Goal: Task Accomplishment & Management: Complete application form

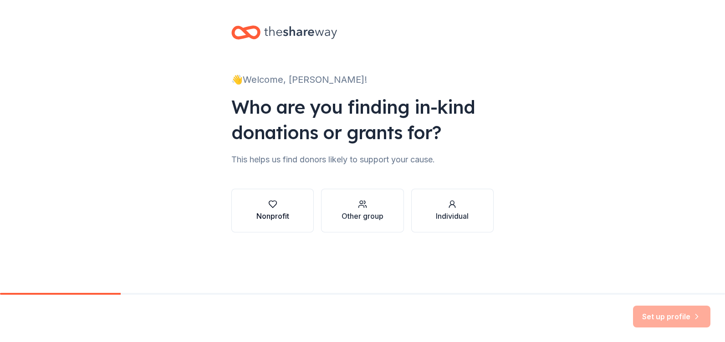
click at [270, 213] on div "Nonprofit" at bounding box center [272, 216] width 33 height 11
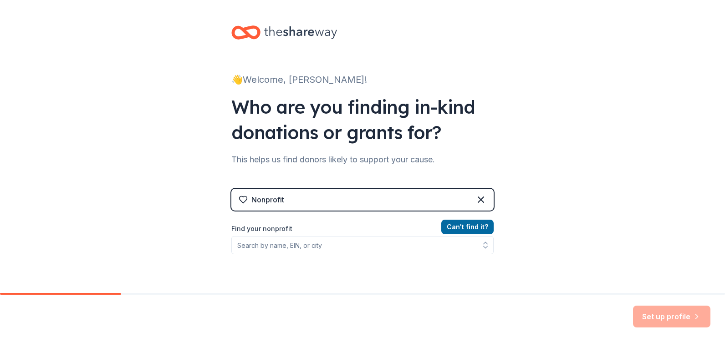
scroll to position [46, 0]
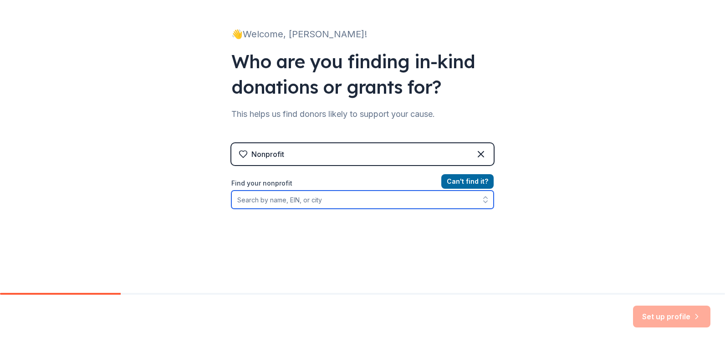
click at [260, 200] on input "Find your nonprofit" at bounding box center [362, 200] width 262 height 18
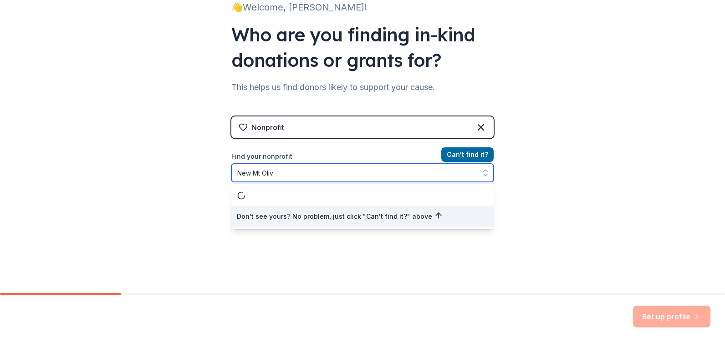
scroll to position [0, 0]
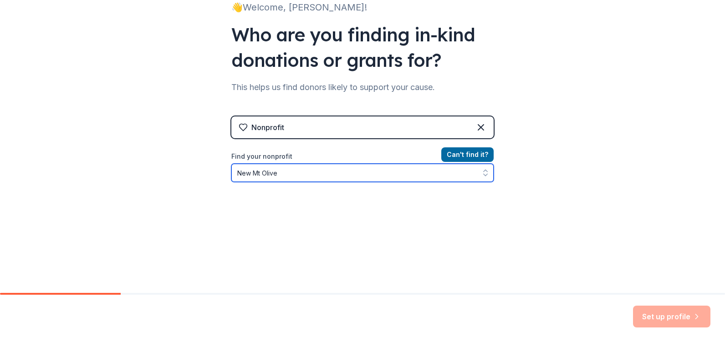
type input "[GEOGRAPHIC_DATA]"
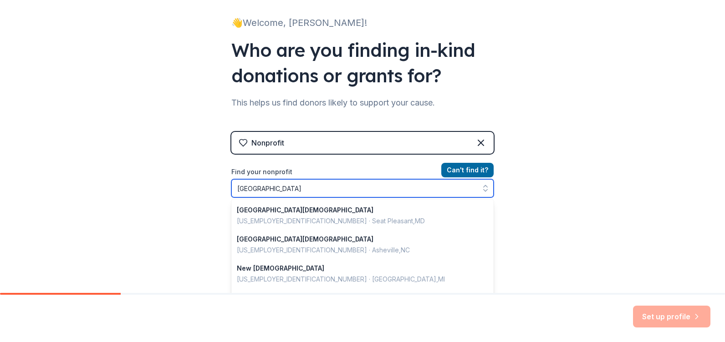
scroll to position [46, 0]
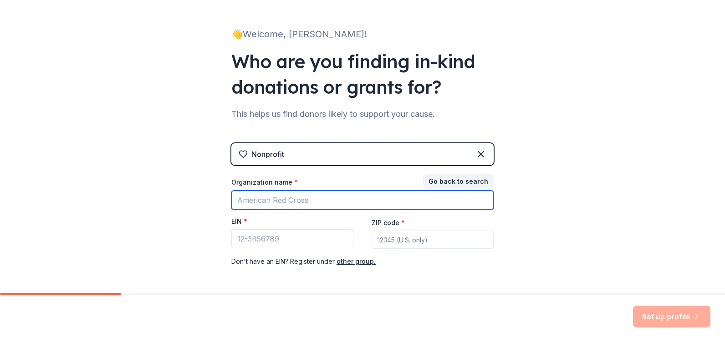
click at [286, 199] on input "Organization name *" at bounding box center [362, 200] width 262 height 19
type input "New Mt. Olivet A.M.E. [DEMOGRAPHIC_DATA]"
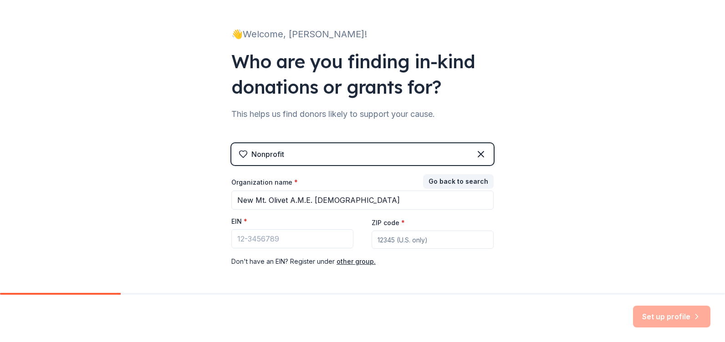
type input "29730"
click at [239, 240] on input "EIN *" at bounding box center [292, 238] width 122 height 19
paste input "[US_EMPLOYER_IDENTIFICATION_NUMBER]"
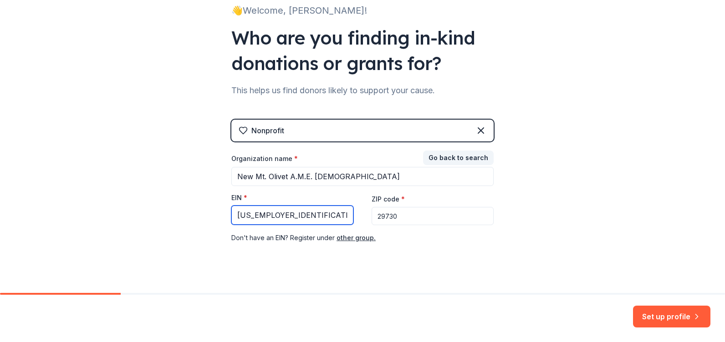
scroll to position [82, 0]
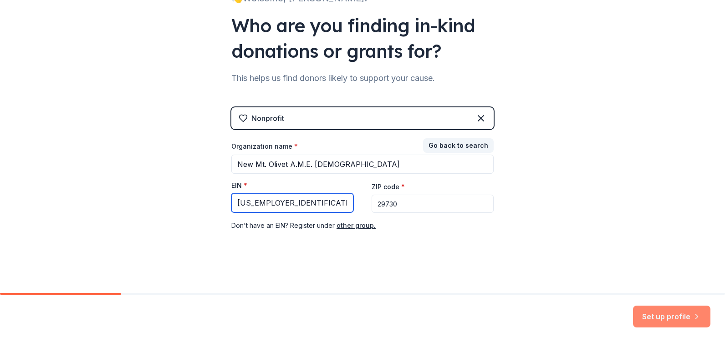
type input "[US_EMPLOYER_IDENTIFICATION_NUMBER]"
click at [677, 311] on button "Set up profile" at bounding box center [671, 317] width 77 height 22
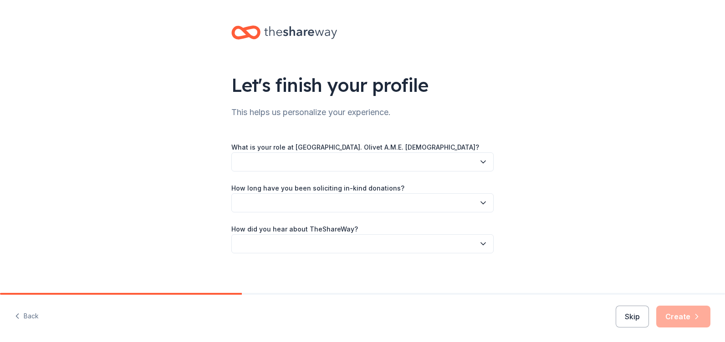
click at [483, 162] on icon "button" at bounding box center [483, 162] width 9 height 9
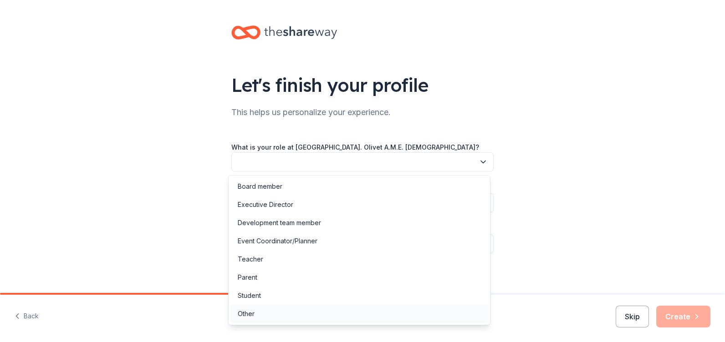
click at [247, 314] on div "Other" at bounding box center [246, 314] width 17 height 11
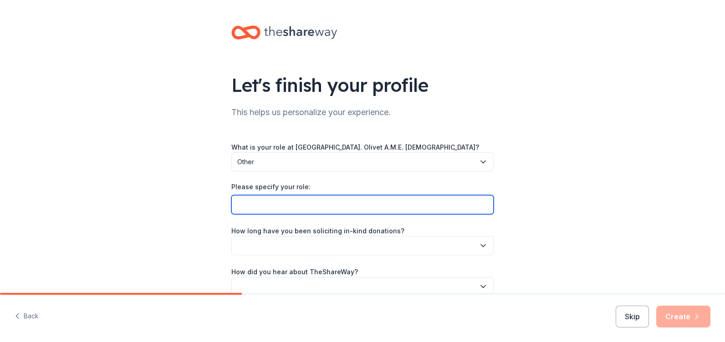
click at [241, 205] on input "Please specify your role:" at bounding box center [362, 204] width 262 height 19
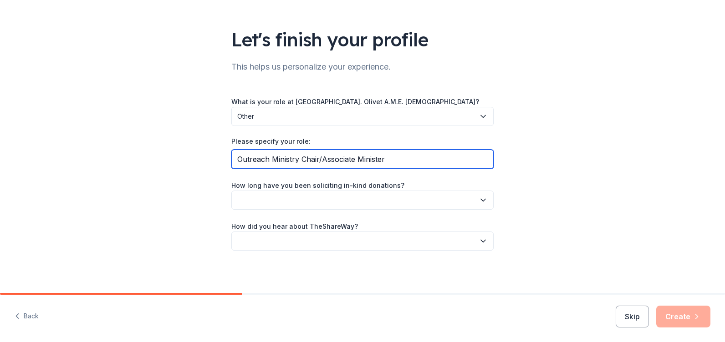
type input "Outreach Ministry Chair/Associate Minister"
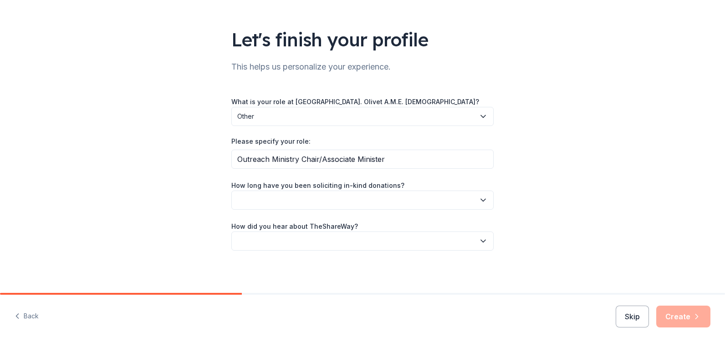
click at [482, 200] on icon "button" at bounding box center [483, 200] width 9 height 9
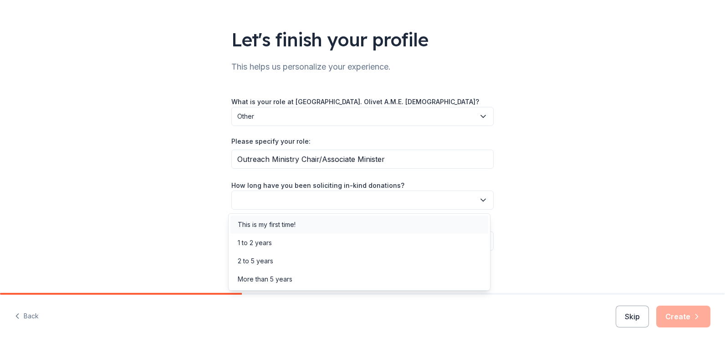
click at [282, 224] on div "This is my first time!" at bounding box center [267, 224] width 58 height 11
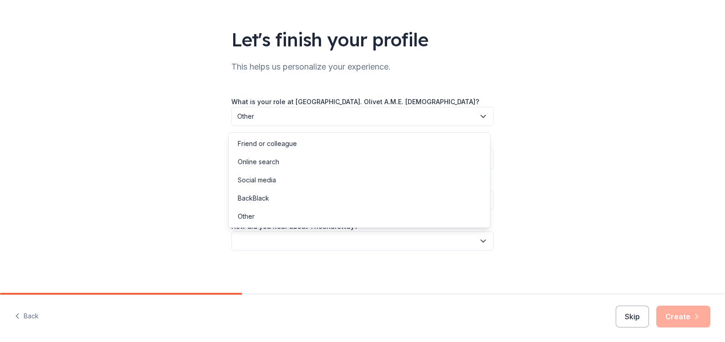
click at [284, 243] on button "button" at bounding box center [362, 241] width 262 height 19
click at [274, 160] on div "Online search" at bounding box center [258, 162] width 41 height 11
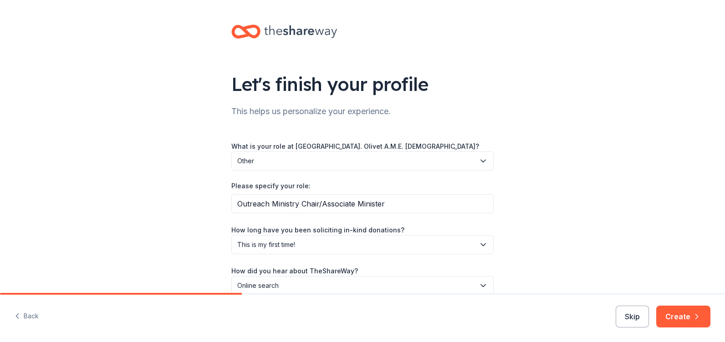
scroll to position [0, 0]
click at [685, 311] on button "Create" at bounding box center [683, 317] width 54 height 22
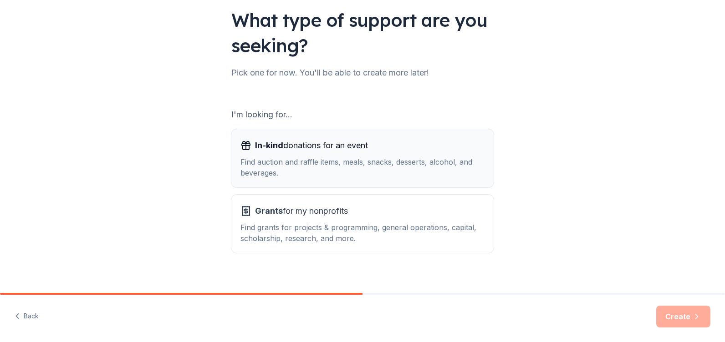
scroll to position [74, 0]
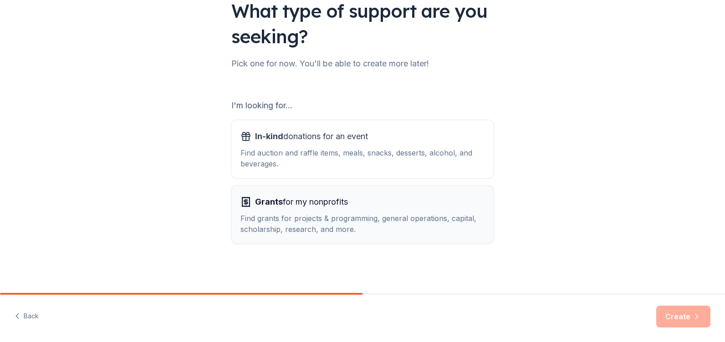
click at [273, 201] on span "Grants" at bounding box center [269, 202] width 28 height 10
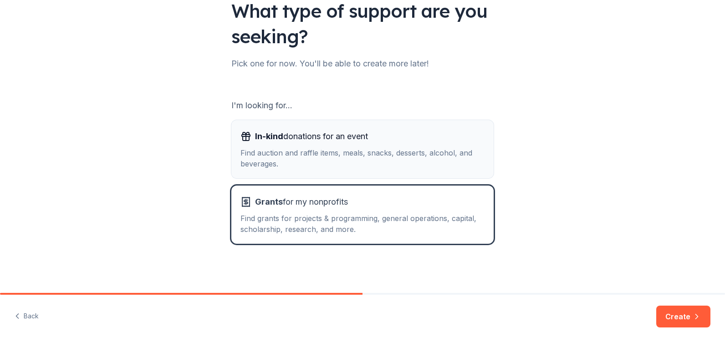
click at [304, 149] on div "Find auction and raffle items, meals, snacks, desserts, alcohol, and beverages." at bounding box center [362, 159] width 244 height 22
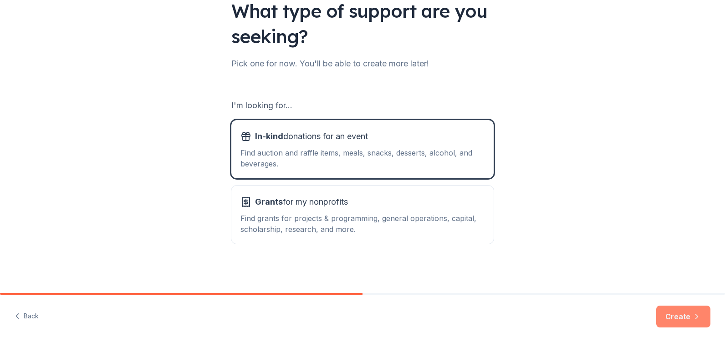
click at [687, 315] on button "Create" at bounding box center [683, 317] width 54 height 22
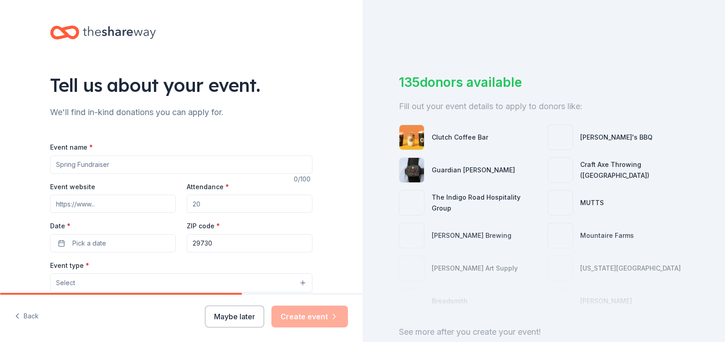
scroll to position [46, 0]
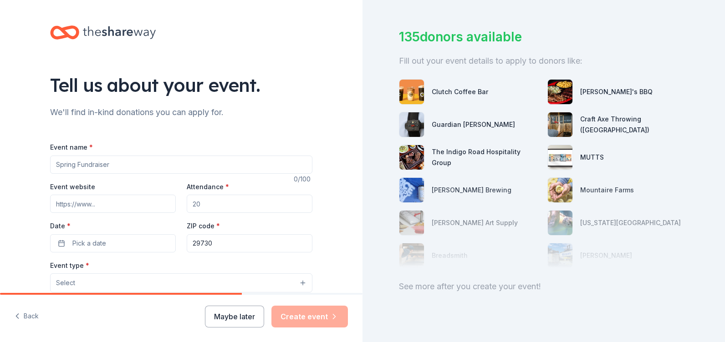
click at [411, 160] on img at bounding box center [411, 157] width 25 height 25
click at [459, 156] on div "The Indigo Road Hospitality Group" at bounding box center [486, 158] width 108 height 22
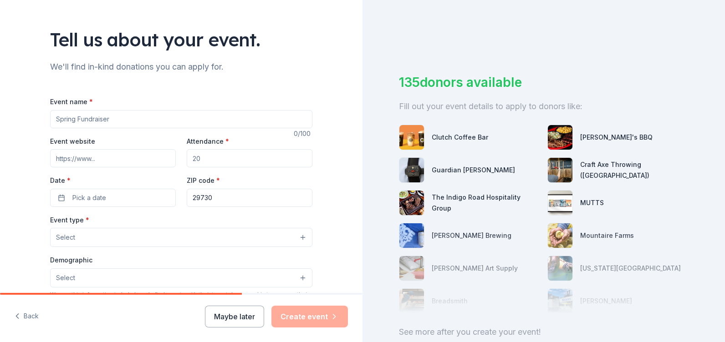
scroll to position [91, 0]
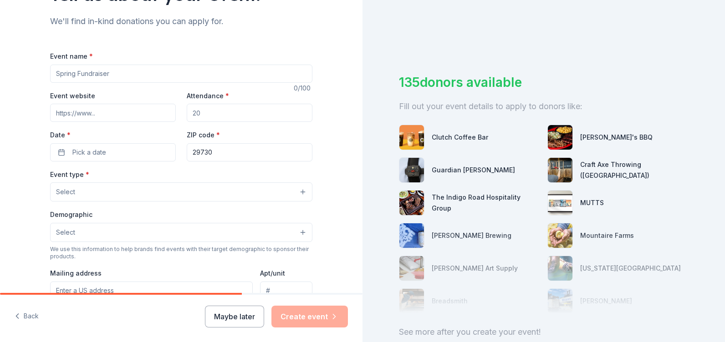
click at [60, 79] on input "Event name *" at bounding box center [181, 74] width 262 height 18
type input "NMO Outreach Ministry Community Giveaway"
click at [209, 117] on input "Attendance *" at bounding box center [250, 113] width 126 height 18
type input "5"
type input "100"
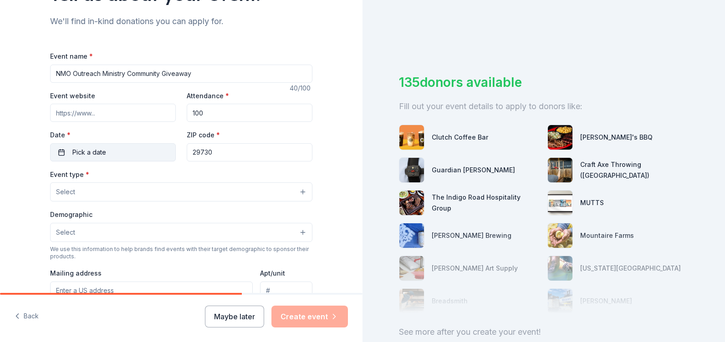
click at [61, 150] on button "Pick a date" at bounding box center [113, 152] width 126 height 18
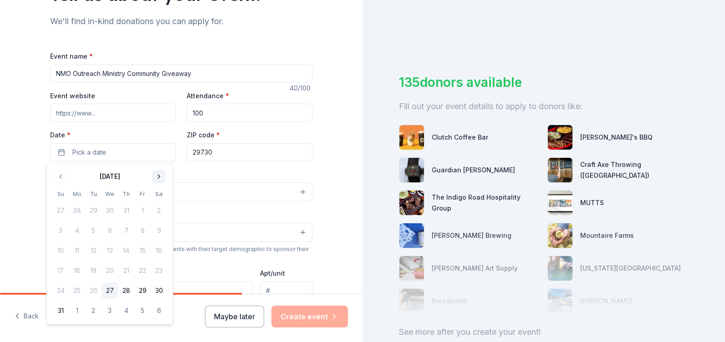
click at [157, 173] on button "Go to next month" at bounding box center [159, 176] width 13 height 13
click at [162, 227] on button "13" at bounding box center [159, 231] width 16 height 16
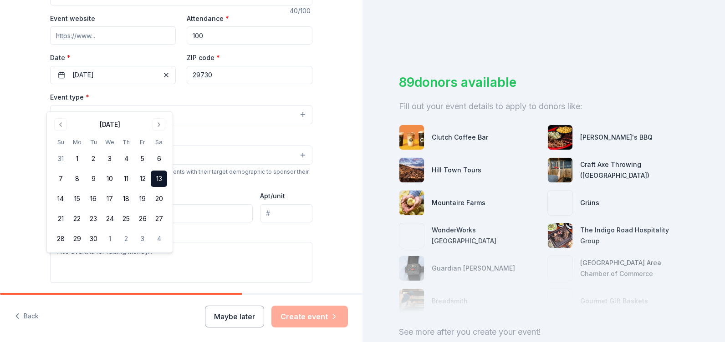
scroll to position [182, 0]
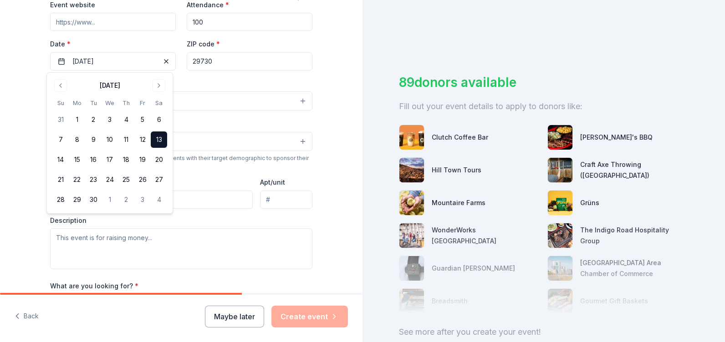
click at [210, 117] on div "Event type * Select Demographic Select We use this information to help brands f…" at bounding box center [181, 174] width 262 height 192
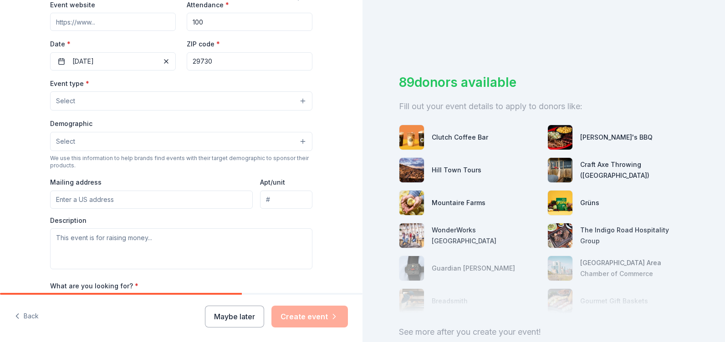
click at [300, 99] on button "Select" at bounding box center [181, 101] width 262 height 19
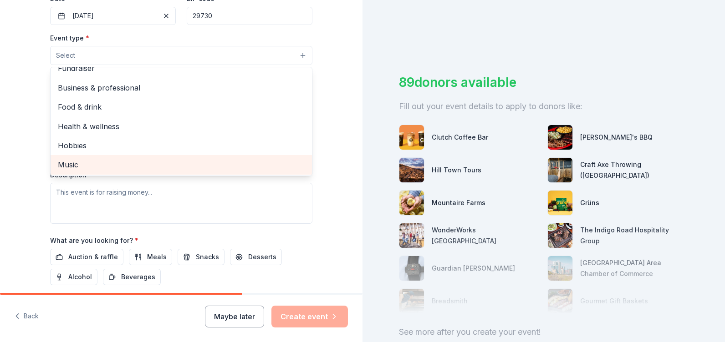
scroll to position [0, 0]
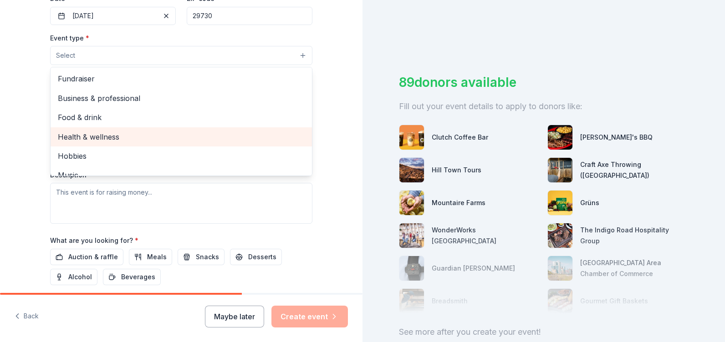
click at [102, 133] on span "Health & wellness" at bounding box center [181, 137] width 247 height 12
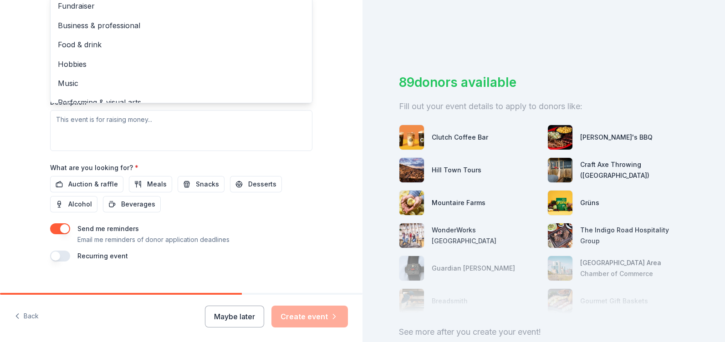
scroll to position [314, 0]
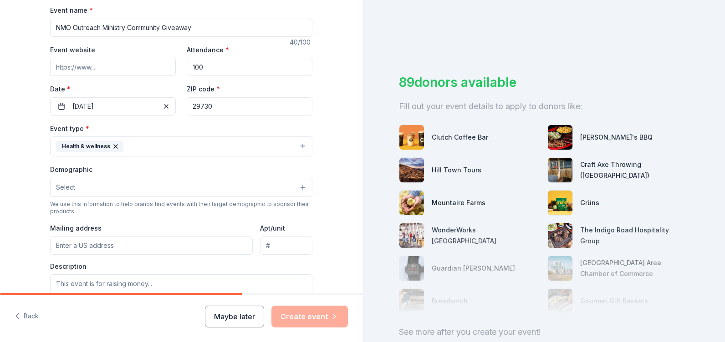
scroll to position [183, 0]
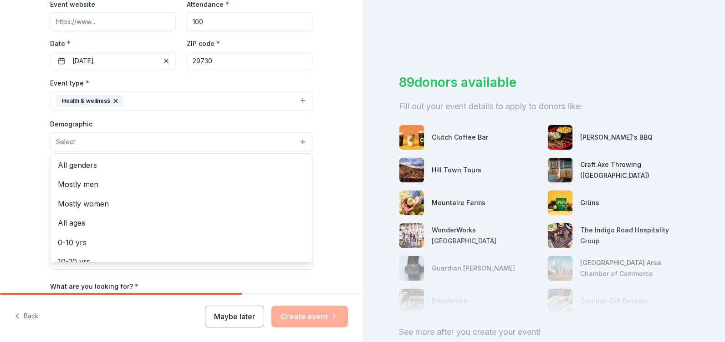
click at [301, 142] on button "Select" at bounding box center [181, 141] width 262 height 19
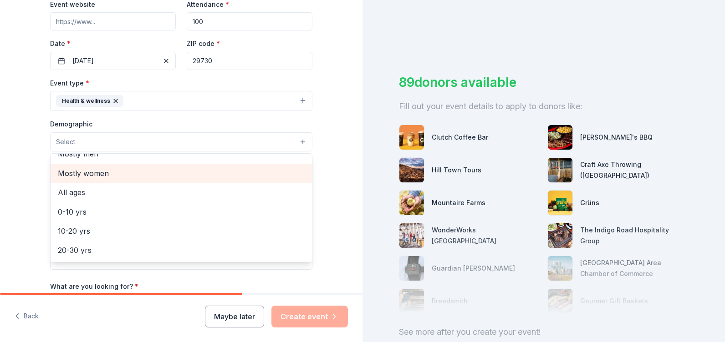
scroll to position [46, 0]
click at [66, 178] on span "All ages" at bounding box center [181, 178] width 247 height 12
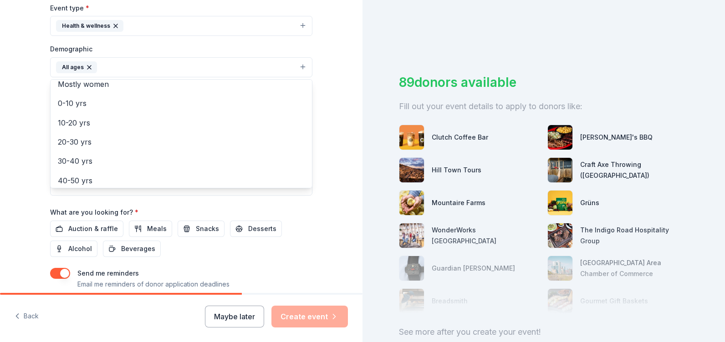
scroll to position [274, 0]
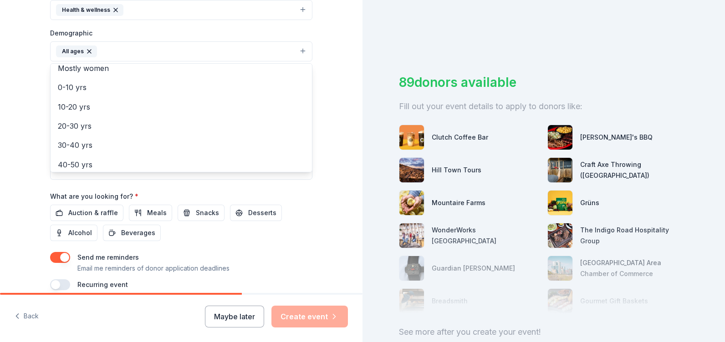
click at [36, 130] on div "Tell us about your event. We'll find in-kind donations you can apply for. Event…" at bounding box center [181, 30] width 291 height 608
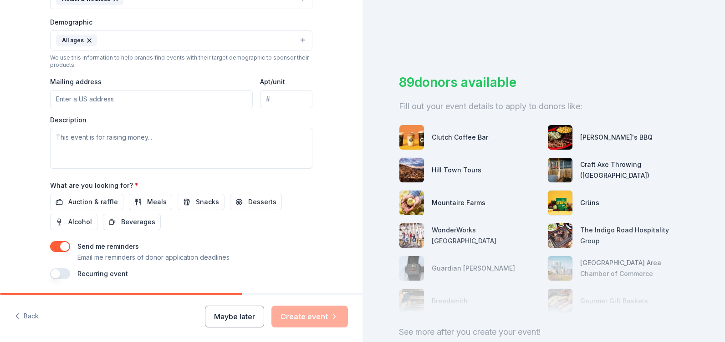
scroll to position [269, 0]
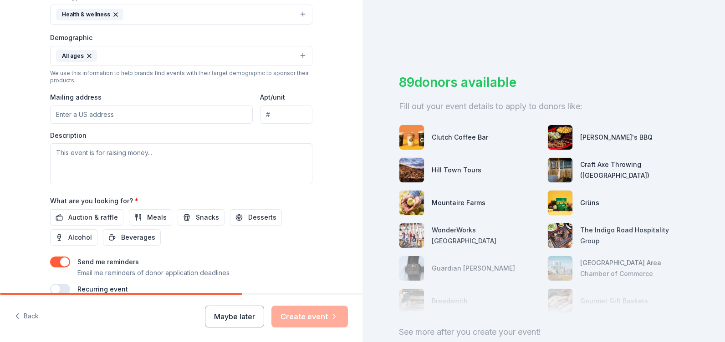
click at [68, 114] on input "Mailing address" at bounding box center [151, 115] width 203 height 18
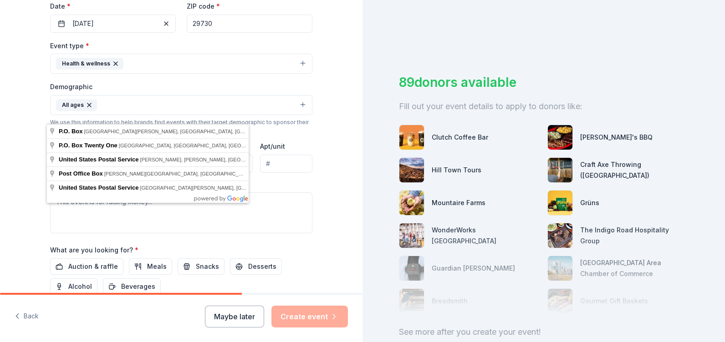
scroll to position [178, 0]
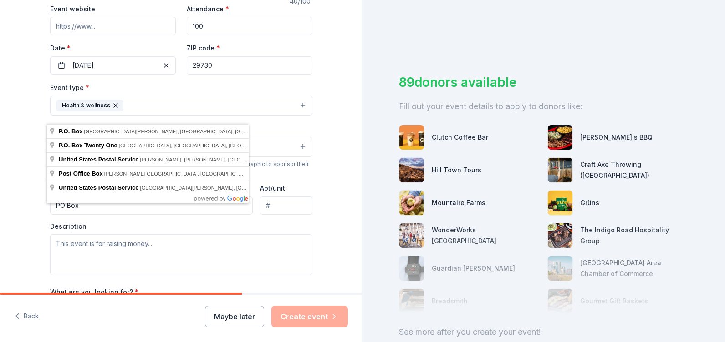
click at [85, 209] on input "PO Box" at bounding box center [151, 206] width 203 height 18
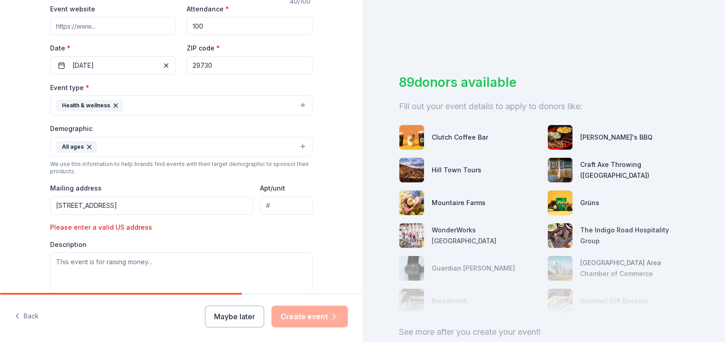
click at [168, 204] on input "[STREET_ADDRESS]" at bounding box center [151, 206] width 203 height 18
click at [171, 206] on input "[STREET_ADDRESS]" at bounding box center [151, 206] width 203 height 18
click at [116, 246] on div "Description" at bounding box center [181, 267] width 262 height 54
click at [106, 260] on textarea at bounding box center [181, 273] width 262 height 41
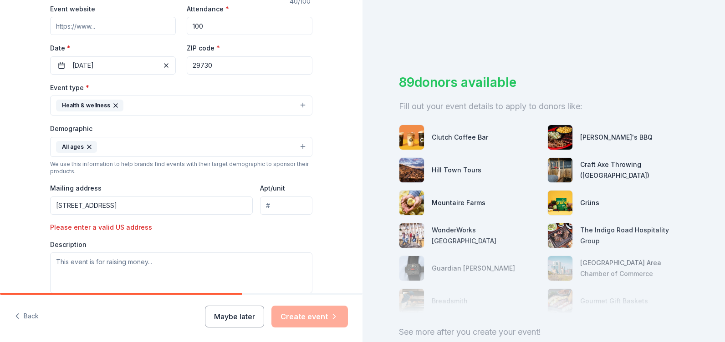
click at [57, 206] on input "[STREET_ADDRESS]" at bounding box center [151, 206] width 203 height 18
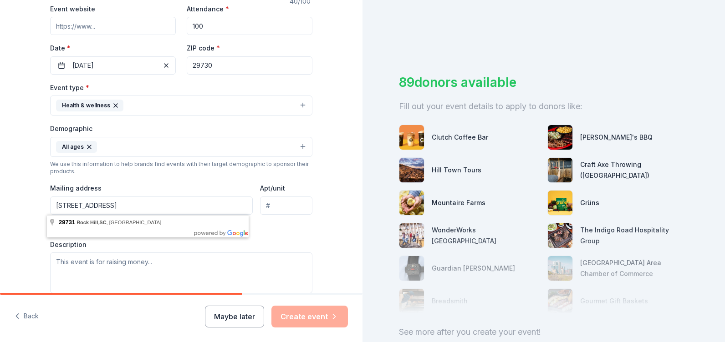
click at [179, 211] on input "[STREET_ADDRESS]" at bounding box center [151, 206] width 203 height 18
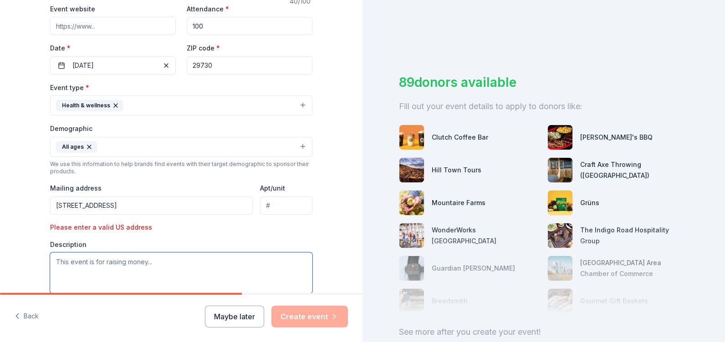
click at [86, 260] on textarea at bounding box center [181, 273] width 262 height 41
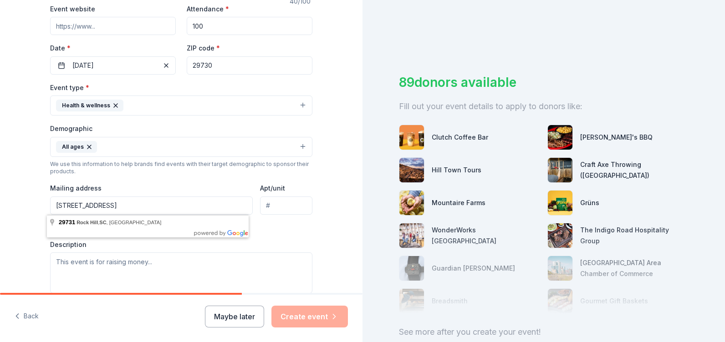
click at [172, 205] on input "[STREET_ADDRESS]" at bounding box center [151, 206] width 203 height 18
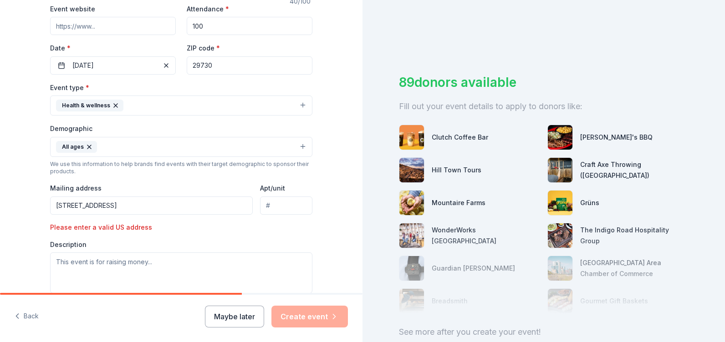
click at [179, 203] on input "[STREET_ADDRESS]" at bounding box center [151, 206] width 203 height 18
click at [164, 208] on input "[STREET_ADDRESS]" at bounding box center [151, 206] width 203 height 18
click at [110, 263] on textarea at bounding box center [181, 273] width 262 height 41
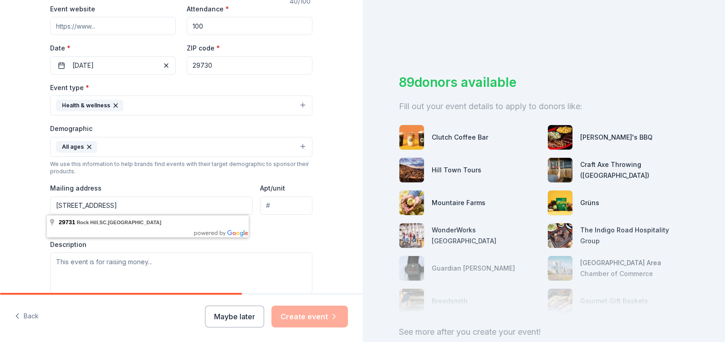
click at [191, 205] on input "[STREET_ADDRESS]" at bounding box center [151, 206] width 203 height 18
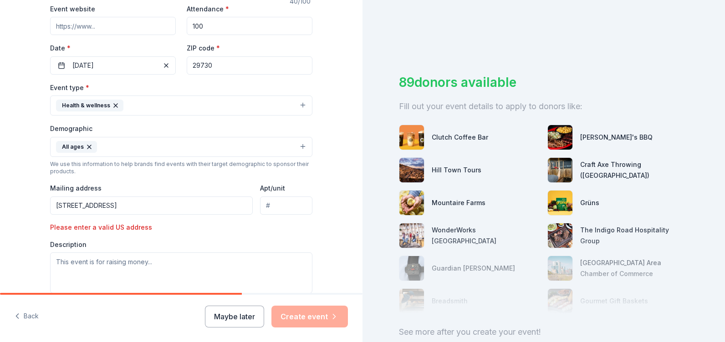
click at [126, 242] on div "Description" at bounding box center [181, 267] width 262 height 54
click at [122, 264] on textarea at bounding box center [181, 273] width 262 height 41
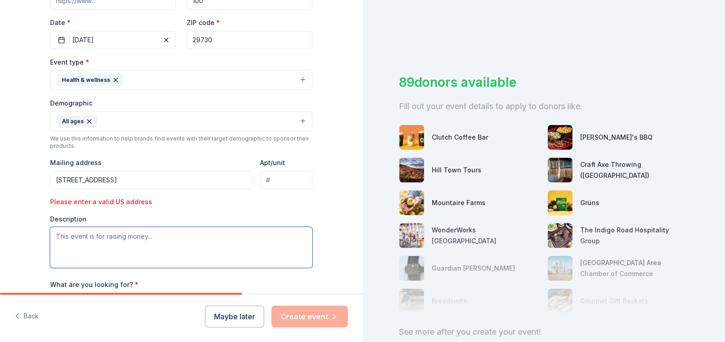
scroll to position [224, 0]
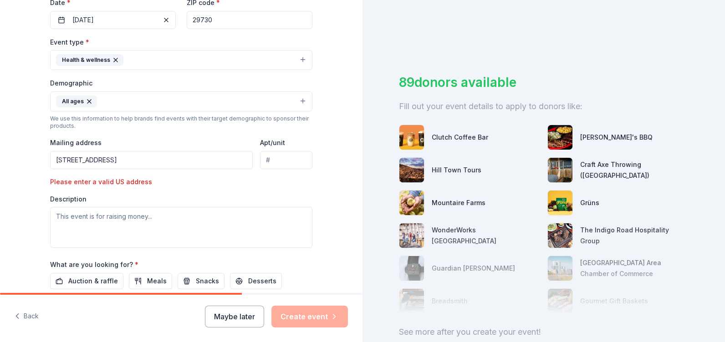
click at [187, 162] on input "[STREET_ADDRESS]" at bounding box center [151, 160] width 203 height 18
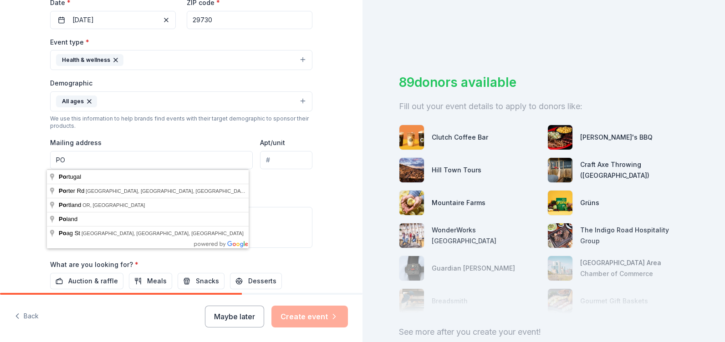
type input "P"
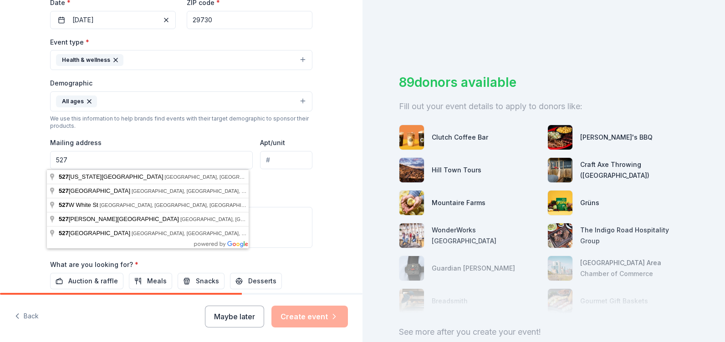
click at [160, 160] on input "527" at bounding box center [151, 160] width 203 height 18
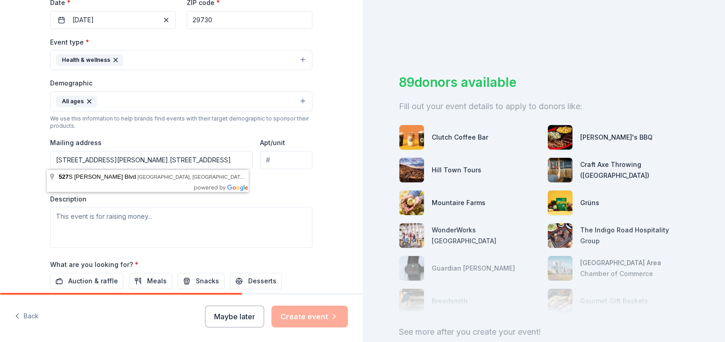
type input "[STREET_ADDRESS][PERSON_NAME] [STREET_ADDRESS]"
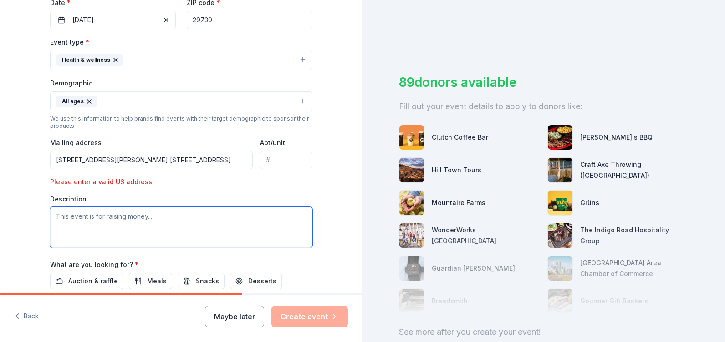
click at [89, 222] on textarea at bounding box center [181, 227] width 262 height 41
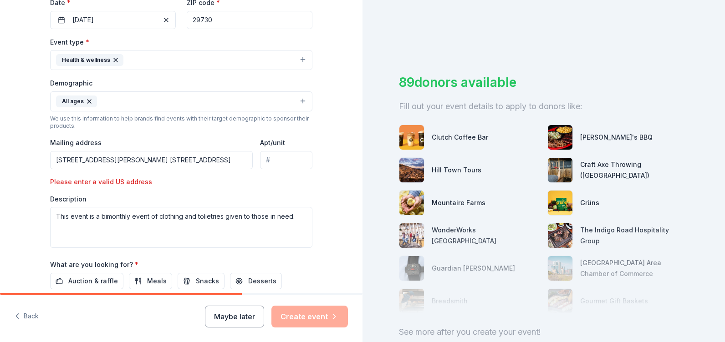
type textarea "This event is a bimonthly event of clothing and toiletries given to those in ne…"
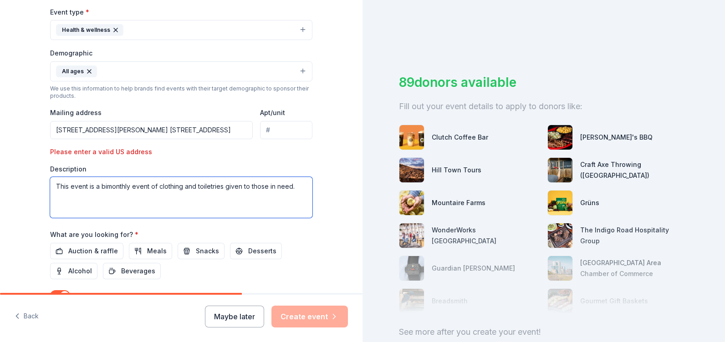
scroll to position [269, 0]
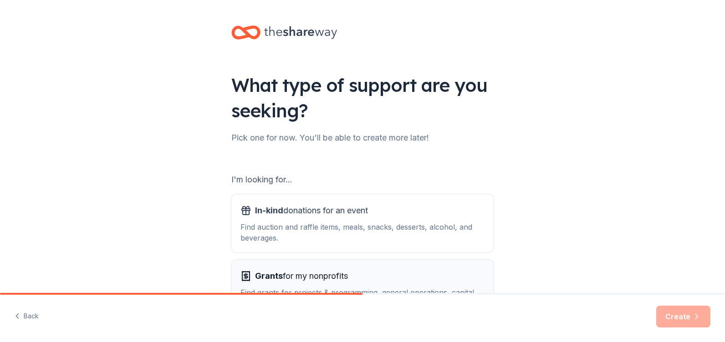
scroll to position [46, 0]
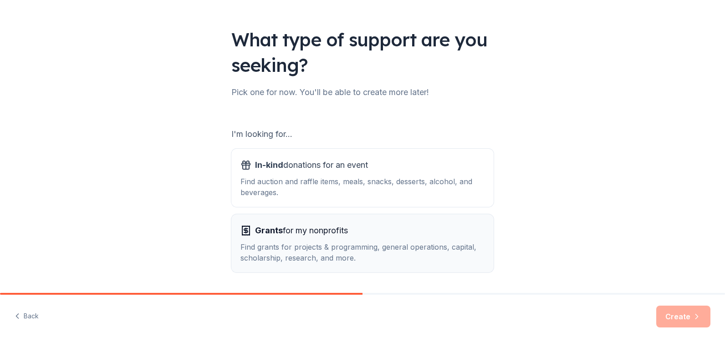
click at [296, 234] on span "Grants for my nonprofits" at bounding box center [301, 231] width 93 height 15
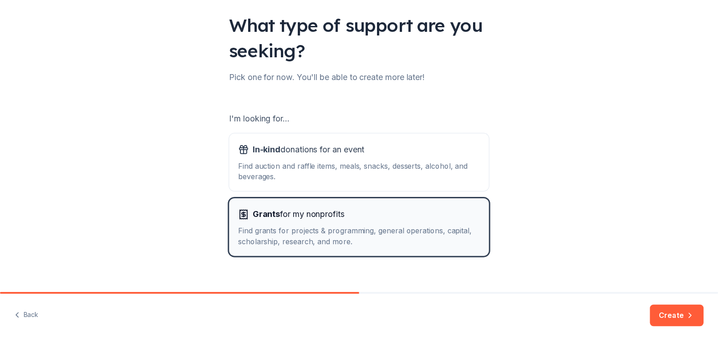
scroll to position [74, 0]
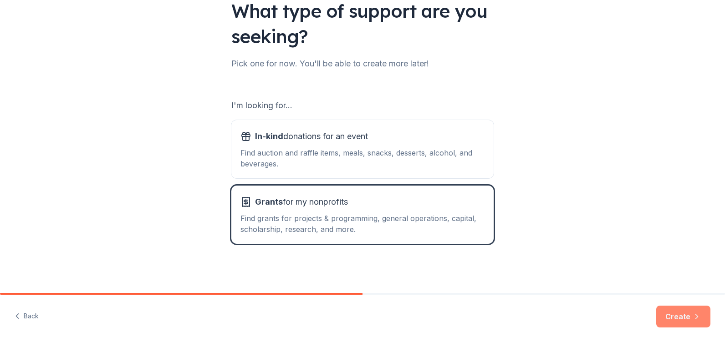
click at [691, 315] on button "Create" at bounding box center [683, 317] width 54 height 22
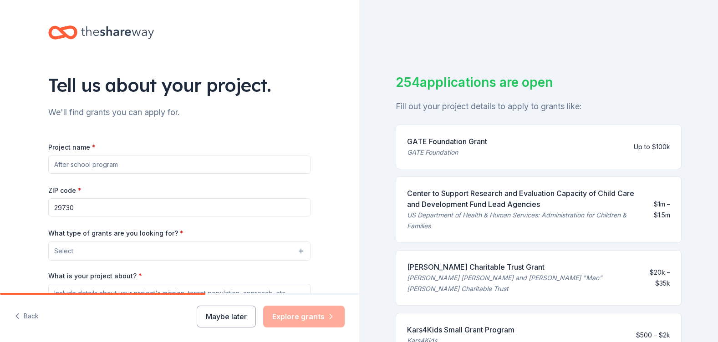
click at [70, 169] on input "Project name *" at bounding box center [179, 165] width 262 height 18
type input "NMO Outreach Ministry Community Giveaway"
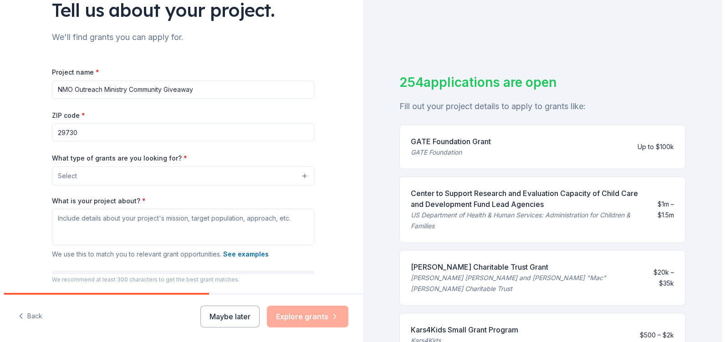
scroll to position [91, 0]
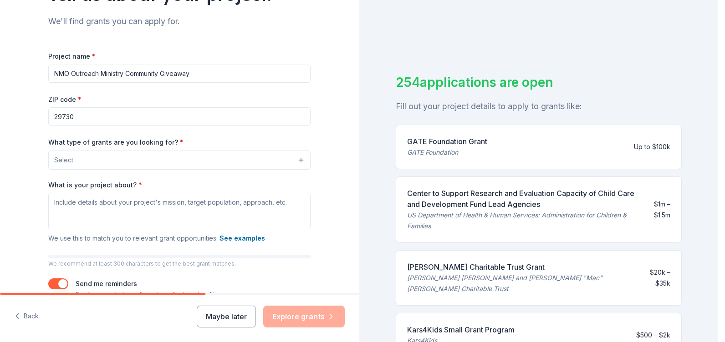
click at [299, 159] on button "Select" at bounding box center [179, 160] width 262 height 19
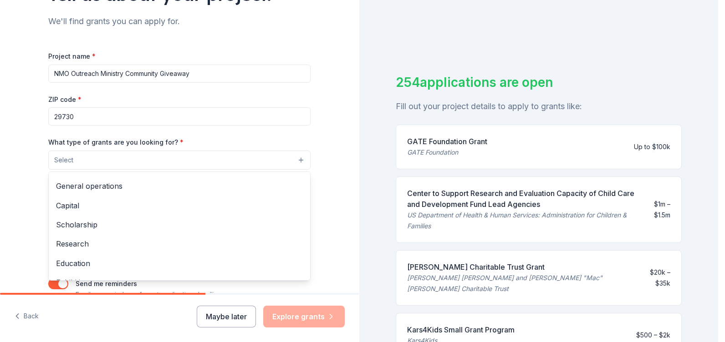
scroll to position [0, 0]
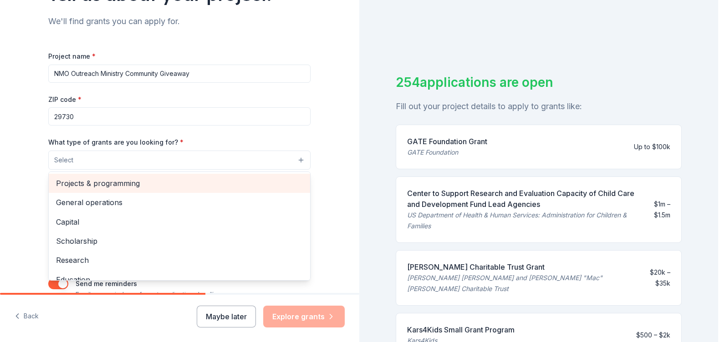
click at [93, 182] on span "Projects & programming" at bounding box center [179, 184] width 247 height 12
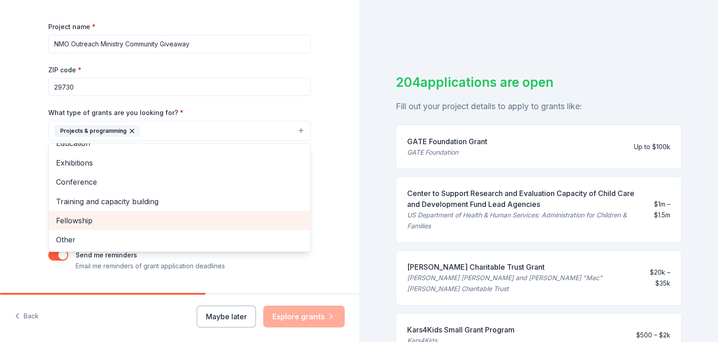
scroll to position [137, 0]
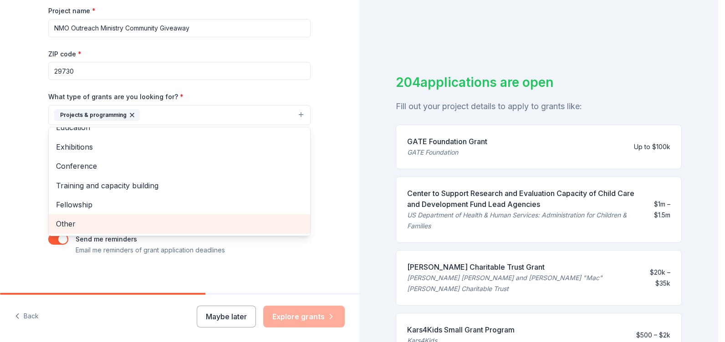
click at [63, 223] on span "Other" at bounding box center [179, 224] width 247 height 12
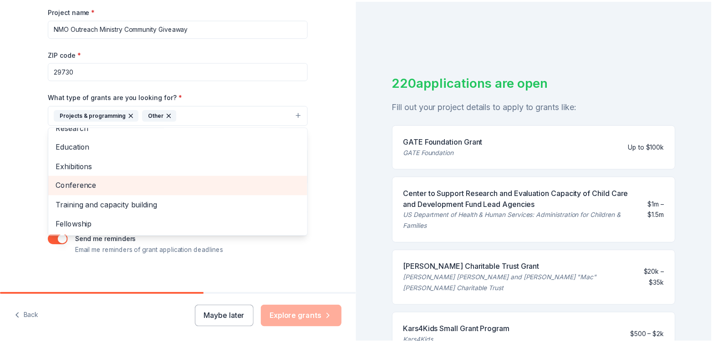
scroll to position [69, 0]
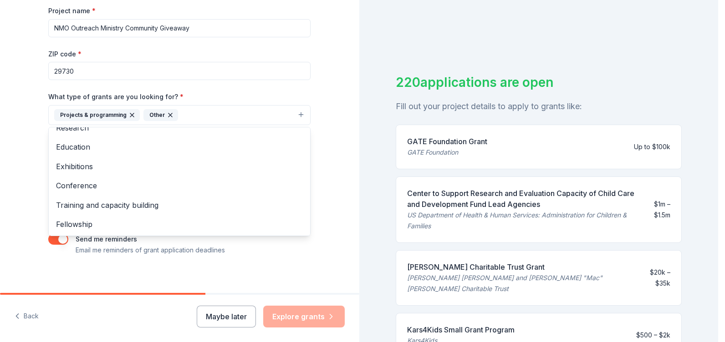
click at [329, 225] on div "Tell us about your project. We'll find grants you can apply for. Project name *…" at bounding box center [179, 81] width 359 height 436
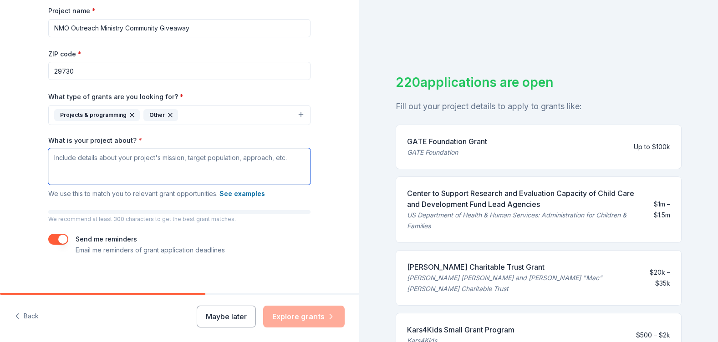
click at [50, 158] on textarea "What is your project about? *" at bounding box center [179, 166] width 262 height 36
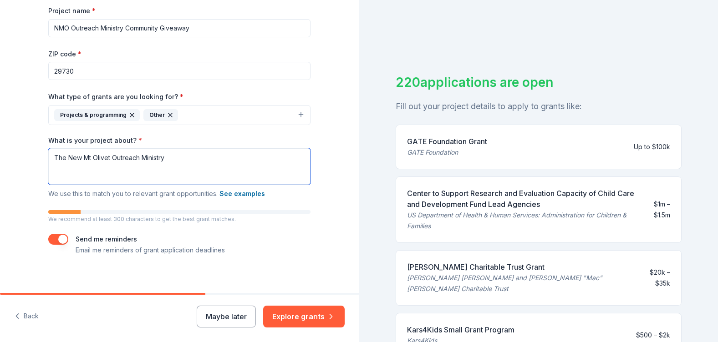
click at [162, 158] on textarea "The New Mt Olivet Outreach Ministry" at bounding box center [179, 166] width 262 height 36
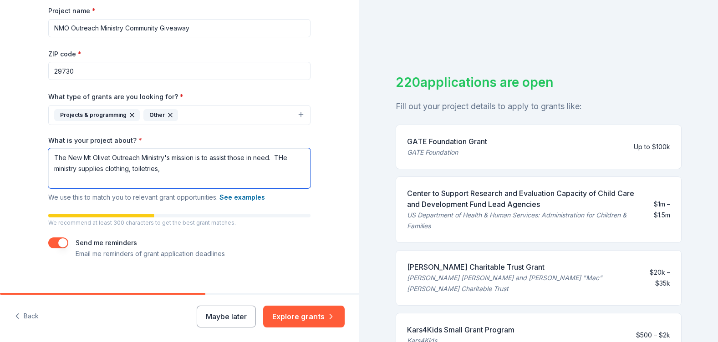
click at [166, 167] on textarea "The New Mt Olivet Outreach Ministry's mission is to assist those in need. THe m…" at bounding box center [179, 168] width 262 height 40
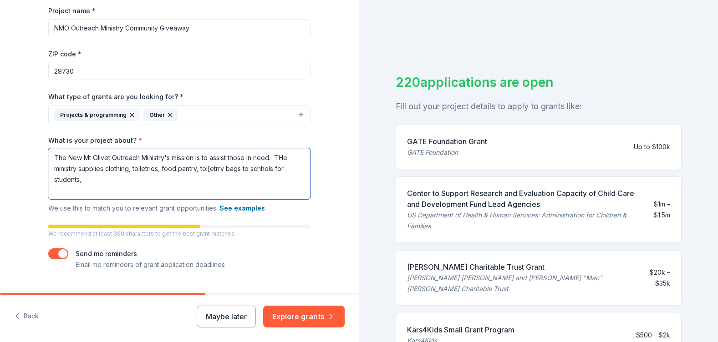
click at [196, 182] on textarea "The New Mt Olivet Outreach Ministry's mission is to assist those in need. THe m…" at bounding box center [179, 173] width 262 height 51
click at [205, 169] on textarea "The New Mt Olivet Outreach Ministry's mission is to assist those in need. THe m…" at bounding box center [179, 173] width 262 height 51
click at [210, 169] on textarea "The New Mt Olivet Outreach Ministry's mission is to assist those in need. THe m…" at bounding box center [179, 173] width 262 height 51
drag, startPoint x: 199, startPoint y: 170, endPoint x: 224, endPoint y: 171, distance: 25.1
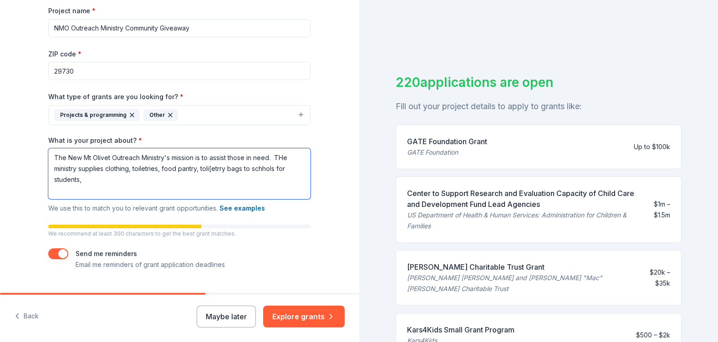
click at [224, 171] on textarea "The New Mt Olivet Outreach Ministry's mission is to assist those in need. THe m…" at bounding box center [179, 173] width 262 height 51
click at [93, 182] on textarea "The New Mt Olivet Outreach Ministry's mission is to assist those in need. The m…" at bounding box center [179, 173] width 262 height 51
click at [210, 184] on textarea "The New Mt Olivet Outreach Ministry's mission is to assist those in need. The m…" at bounding box center [179, 173] width 262 height 51
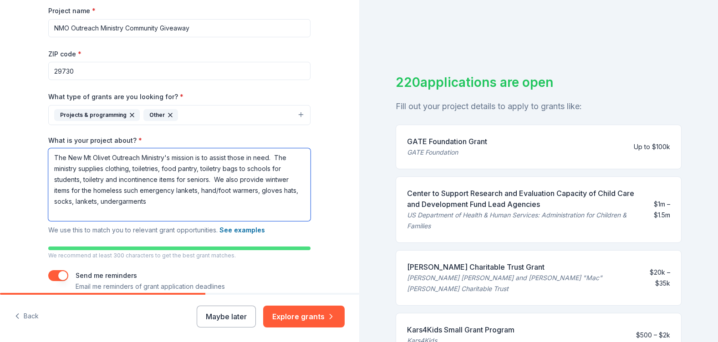
click at [127, 193] on textarea "The New Mt Olivet Outreach Ministry's mission is to assist those in need. The m…" at bounding box center [179, 184] width 262 height 73
click at [171, 209] on textarea "The New Mt Olivet Outreach Ministry's mission is to assist those in need. The m…" at bounding box center [179, 184] width 262 height 73
click at [114, 204] on textarea "The New Mt Olivet Outreach Ministry's mission is to assist those in need. The m…" at bounding box center [179, 184] width 262 height 73
click at [88, 204] on textarea "The New Mt Olivet Outreach Ministry's mission is to assist those in need. The m…" at bounding box center [179, 184] width 262 height 73
click at [145, 204] on textarea "The New Mt Olivet Outreach Ministry's mission is to assist those in need. The m…" at bounding box center [179, 184] width 262 height 73
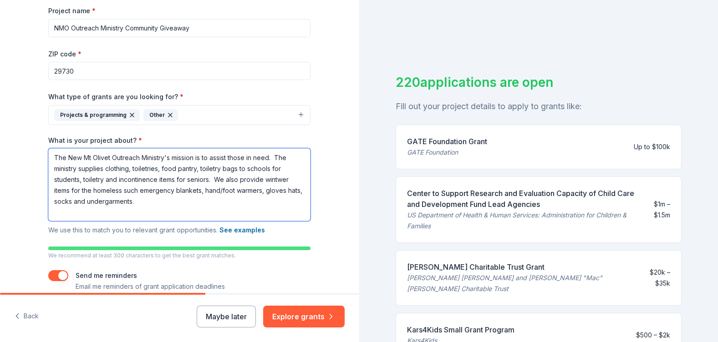
click at [76, 181] on textarea "The New Mt Olivet Outreach Ministry's mission is to assist those in need. The m…" at bounding box center [179, 184] width 262 height 73
click at [209, 203] on textarea "The New Mt Olivet Outreach Ministry's mission is to assist those in need. The m…" at bounding box center [179, 184] width 262 height 73
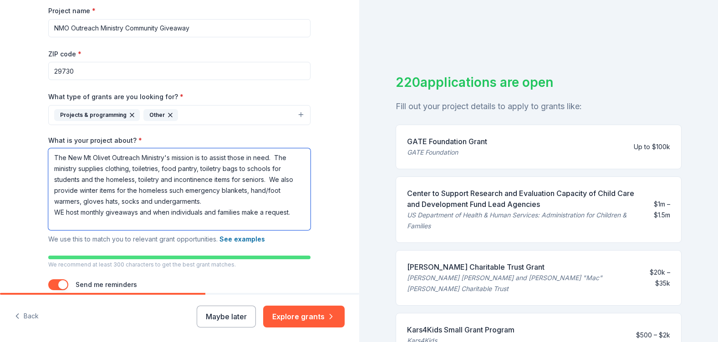
click at [294, 214] on textarea "The New Mt Olivet Outreach Ministry's mission is to assist those in need. The m…" at bounding box center [179, 189] width 262 height 82
click at [60, 211] on textarea "The New Mt Olivet Outreach Ministry's mission is to assist those in need. The m…" at bounding box center [179, 189] width 262 height 82
click at [291, 216] on textarea "The New Mt Olivet Outreach Ministry's mission is to assist those in need. The m…" at bounding box center [179, 189] width 262 height 82
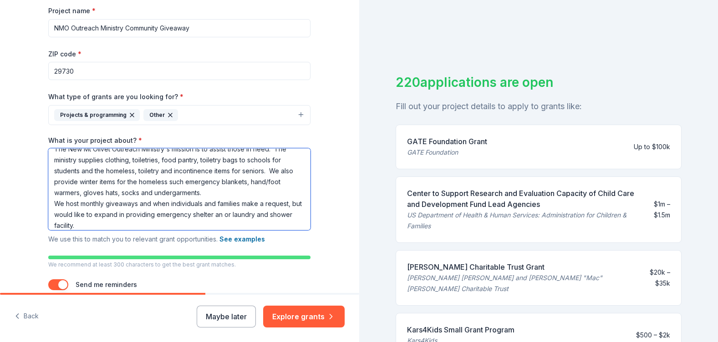
click at [227, 217] on textarea "The New Mt Olivet Outreach Ministry's mission is to assist those in need. The m…" at bounding box center [179, 189] width 262 height 82
click at [262, 206] on textarea "The New Mt Olivet Outreach Ministry's mission is to assist those in need. The m…" at bounding box center [179, 189] width 262 height 82
click at [99, 223] on textarea "The New Mt Olivet Outreach Ministry's mission is to assist those in need. The m…" at bounding box center [179, 189] width 262 height 82
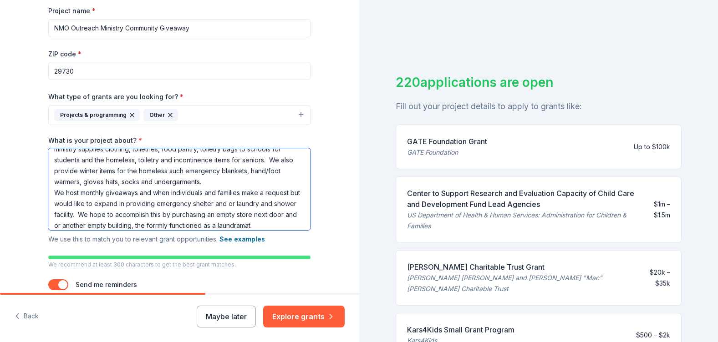
click at [195, 225] on textarea "The New Mt Olivet Outreach Ministry's mission is to assist those in need. The m…" at bounding box center [179, 189] width 262 height 82
click at [287, 225] on textarea "The New Mt Olivet Outreach Ministry's mission is to assist those in need. The m…" at bounding box center [179, 189] width 262 height 82
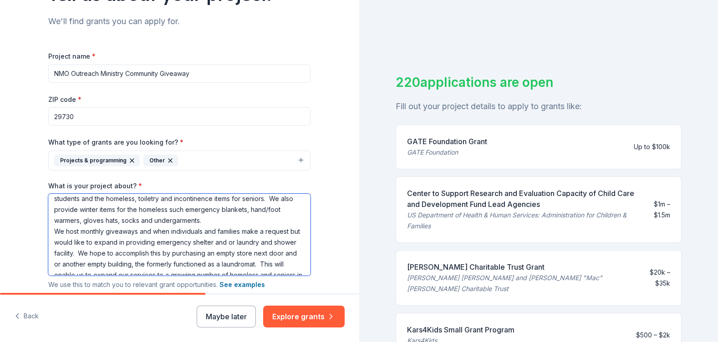
scroll to position [46, 0]
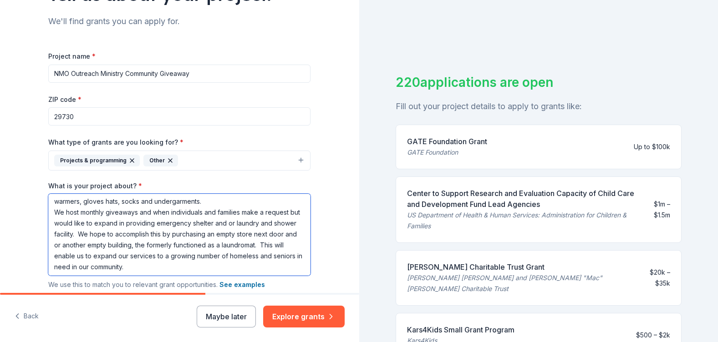
click at [159, 214] on textarea "The New Mt Olivet Outreach Ministry's mission is to assist those in need. The m…" at bounding box center [179, 235] width 262 height 82
click at [240, 214] on textarea "The New Mt Olivet Outreach Ministry's mission is to assist those in need. The m…" at bounding box center [179, 235] width 262 height 82
click at [74, 226] on textarea "The New Mt Olivet Outreach Ministry's mission is to assist those in need. The m…" at bounding box center [179, 235] width 262 height 82
click at [103, 226] on textarea "The New Mt Olivet Outreach Ministry's mission is to assist those in need. The m…" at bounding box center [179, 235] width 262 height 82
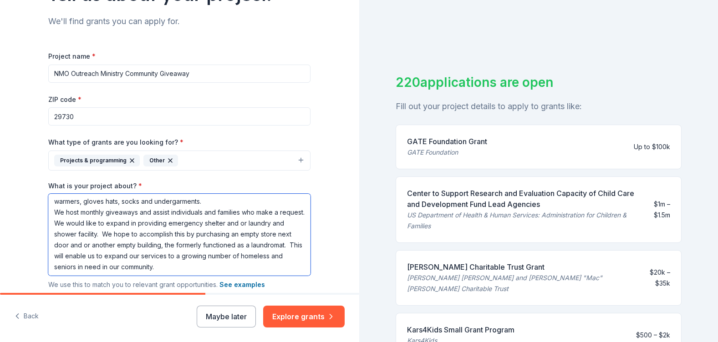
click at [153, 226] on textarea "The New Mt Olivet Outreach Ministry's mission is to assist those in need. The m…" at bounding box center [179, 235] width 262 height 82
click at [229, 224] on textarea "The New Mt Olivet Outreach Ministry's mission is to assist those in need. The m…" at bounding box center [179, 235] width 262 height 82
click at [99, 246] on textarea "The New Mt Olivet Outreach Ministry's mission is to assist those in need. The m…" at bounding box center [179, 235] width 262 height 82
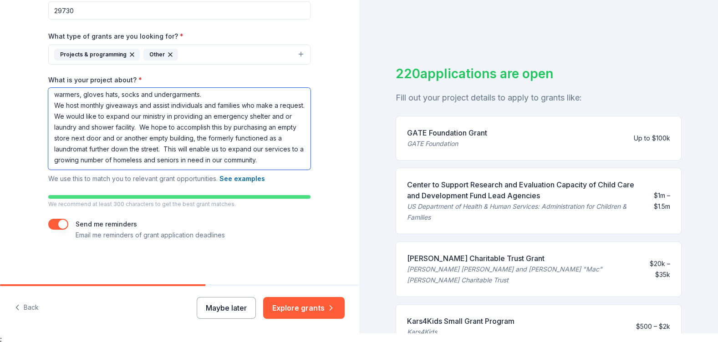
scroll to position [11, 0]
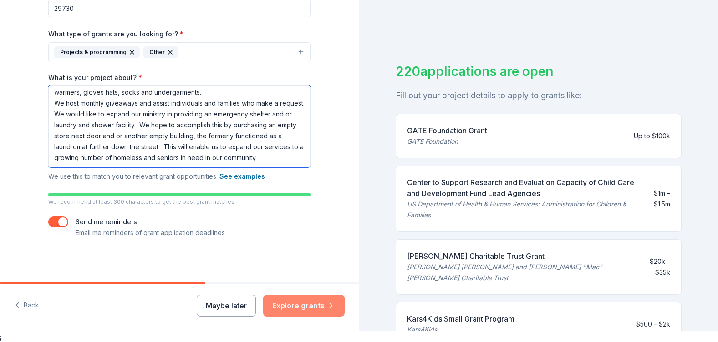
type textarea "The New Mt Olivet Outreach Ministry's mission is to assist those in need. The m…"
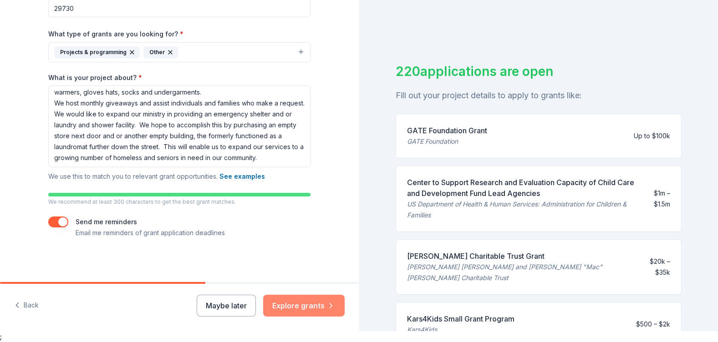
click at [290, 306] on button "Explore grants" at bounding box center [304, 306] width 82 height 22
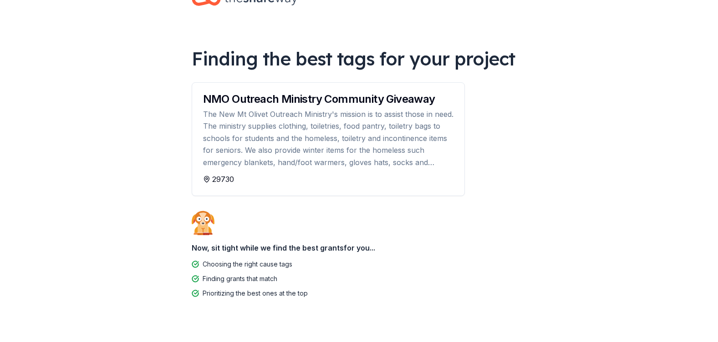
scroll to position [46, 0]
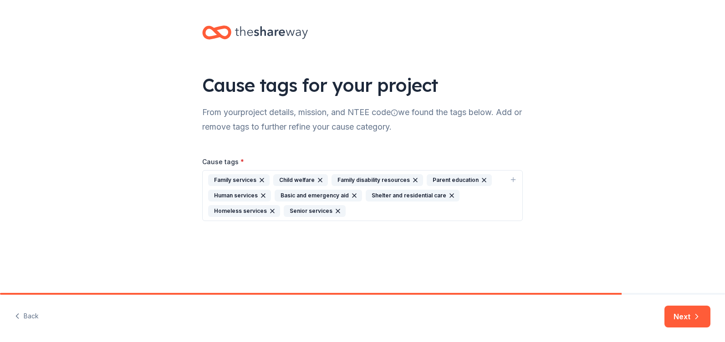
click at [239, 177] on div "Family services" at bounding box center [238, 180] width 61 height 12
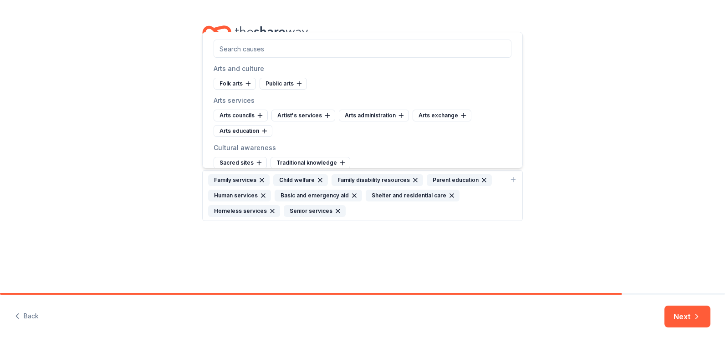
click at [288, 193] on div "Basic and emergency aid" at bounding box center [318, 196] width 87 height 12
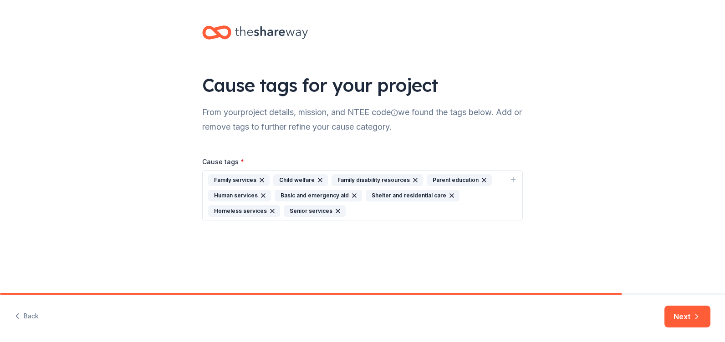
click at [232, 210] on div "Homeless services" at bounding box center [244, 211] width 72 height 12
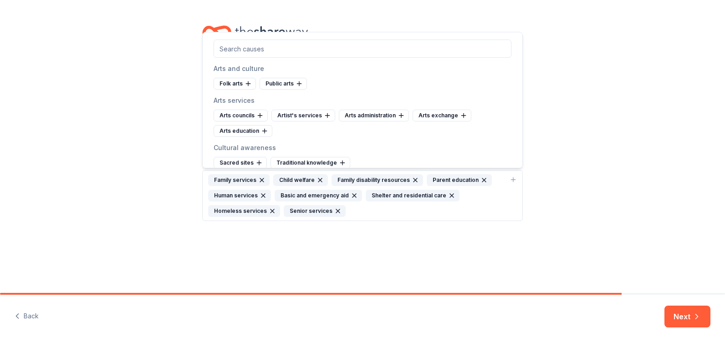
click at [296, 175] on div "Child welfare" at bounding box center [300, 180] width 55 height 12
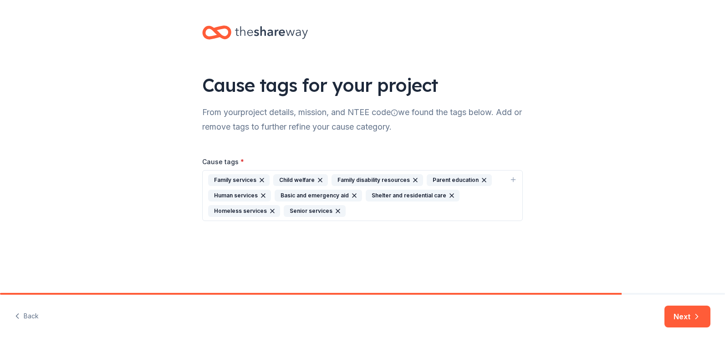
click at [378, 190] on div "Shelter and residential care" at bounding box center [413, 196] width 94 height 12
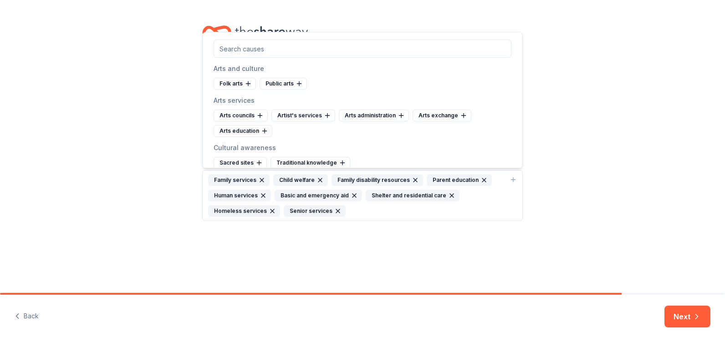
click at [377, 175] on div "Family disability resources" at bounding box center [377, 180] width 92 height 12
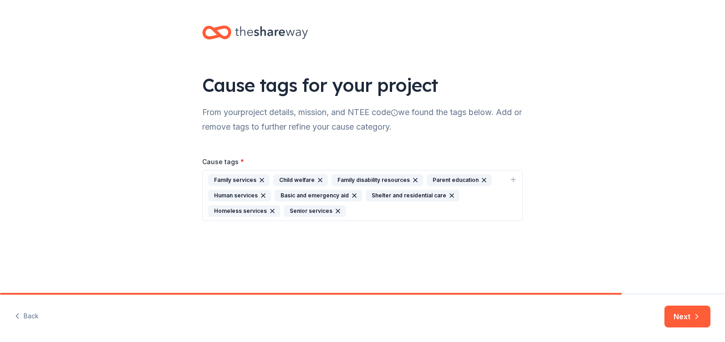
click at [457, 177] on div "Parent education" at bounding box center [459, 180] width 65 height 12
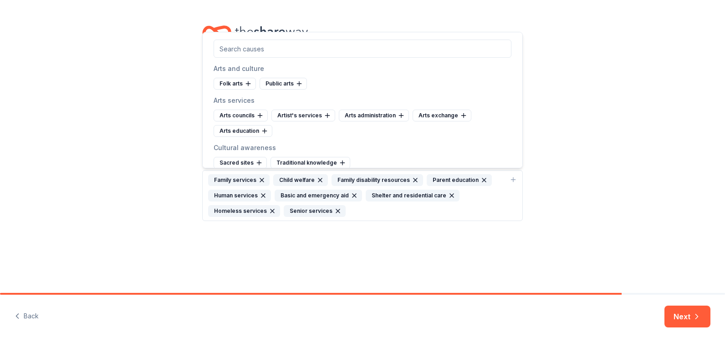
click at [250, 191] on div "Human services" at bounding box center [239, 196] width 63 height 12
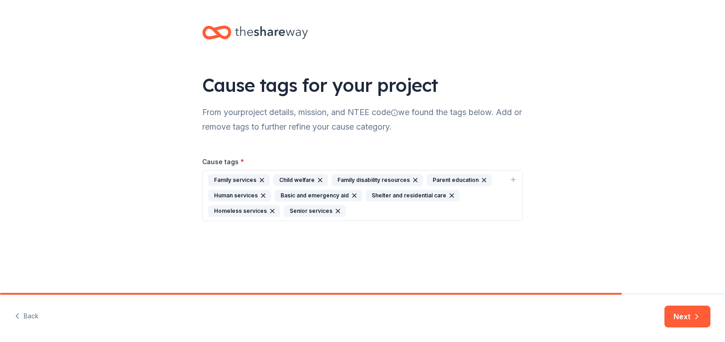
click at [319, 193] on div "Basic and emergency aid" at bounding box center [318, 196] width 87 height 12
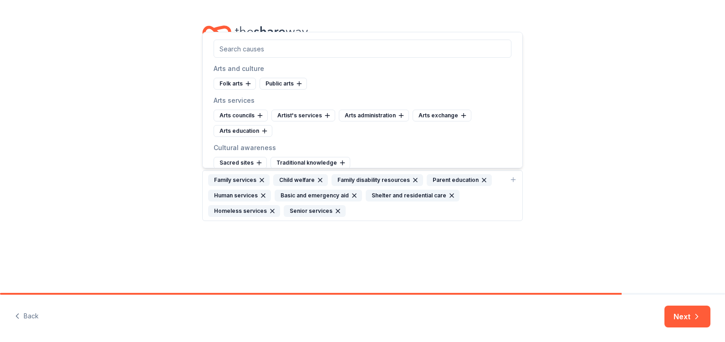
click at [316, 208] on div "Senior services" at bounding box center [315, 211] width 62 height 12
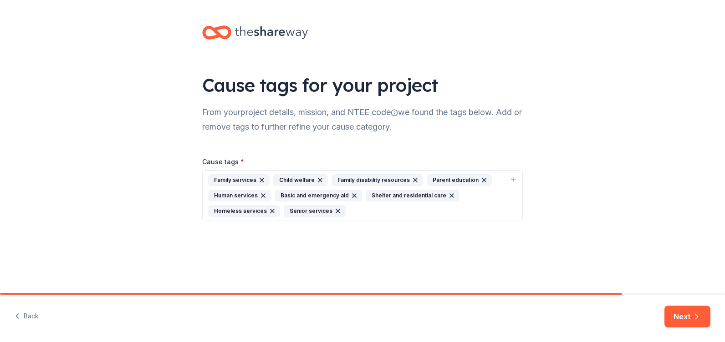
click at [247, 209] on div "Homeless services" at bounding box center [244, 211] width 72 height 12
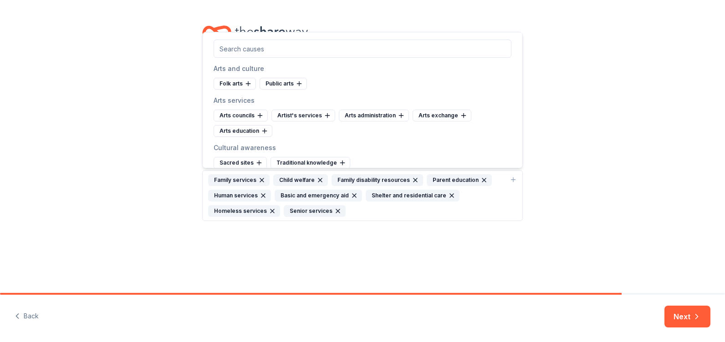
scroll to position [46, 0]
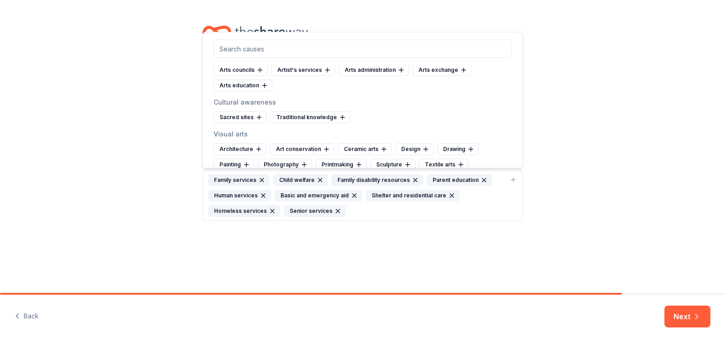
click at [327, 194] on div "Basic and emergency aid" at bounding box center [318, 196] width 87 height 12
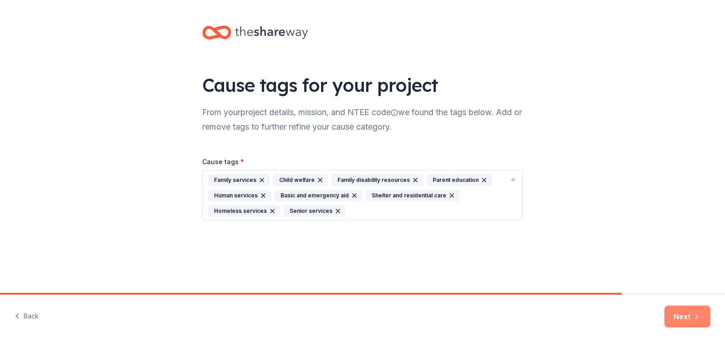
click at [682, 314] on button "Next" at bounding box center [687, 317] width 46 height 22
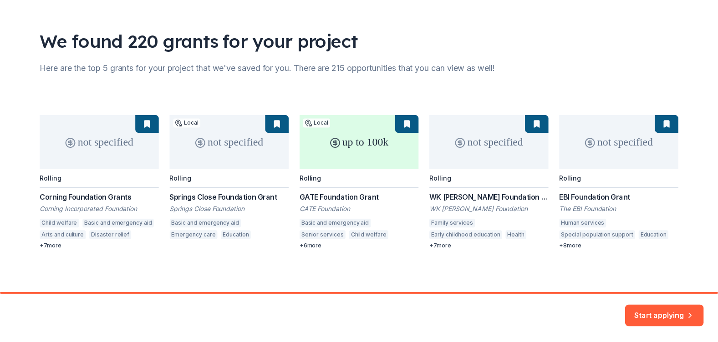
scroll to position [46, 0]
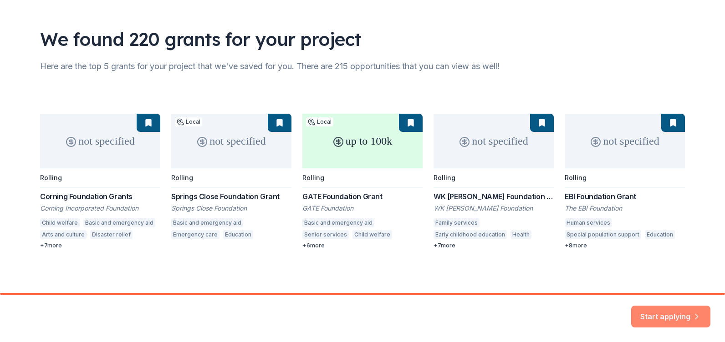
click at [671, 311] on button "Start applying" at bounding box center [670, 312] width 79 height 22
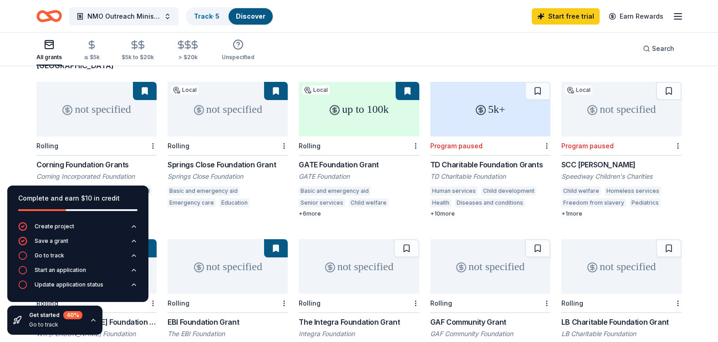
scroll to position [91, 0]
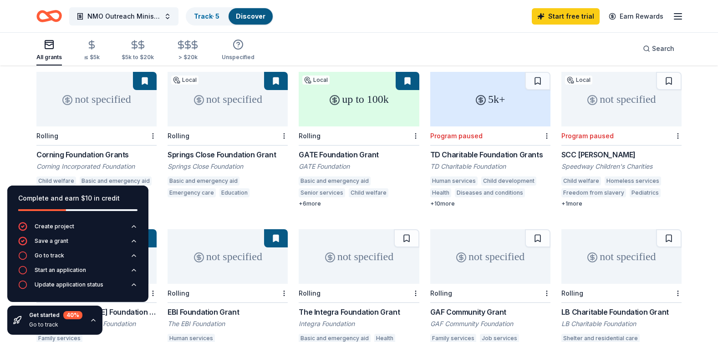
click at [152, 320] on div "Complete and earn $10 in credit Create project Save a grant Go to track Start a…" at bounding box center [78, 260] width 156 height 164
click at [224, 149] on div "Springs Close Foundation Grant" at bounding box center [228, 154] width 120 height 11
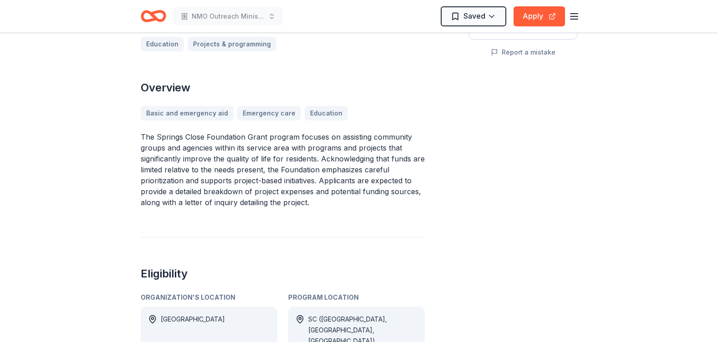
scroll to position [228, 0]
